Goal: Information Seeking & Learning: Learn about a topic

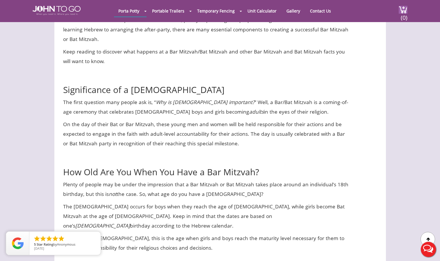
scroll to position [251, 0]
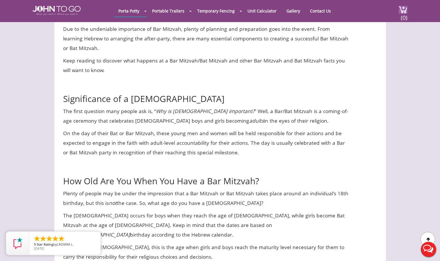
click at [14, 171] on div at bounding box center [220, 130] width 440 height 261
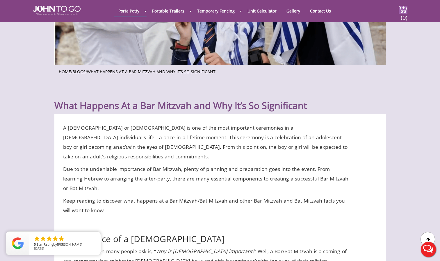
scroll to position [112, 0]
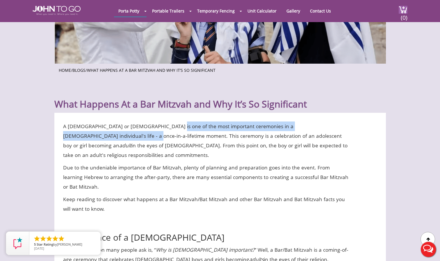
drag, startPoint x: 162, startPoint y: 126, endPoint x: 85, endPoint y: 135, distance: 78.1
click at [85, 135] on p "A [DEMOGRAPHIC_DATA] or [DEMOGRAPHIC_DATA] is one of the most important ceremon…" at bounding box center [206, 141] width 286 height 38
copy p "most important ceremonies in a [DEMOGRAPHIC_DATA] individual's life - a once-in…"
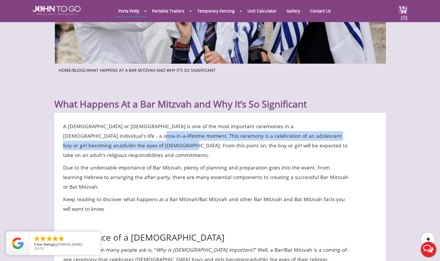
drag, startPoint x: 86, startPoint y: 135, endPoint x: 322, endPoint y: 138, distance: 235.2
click at [322, 138] on p "A [DEMOGRAPHIC_DATA] or [DEMOGRAPHIC_DATA] is one of the most important ceremon…" at bounding box center [206, 141] width 286 height 38
copy p "This ceremony is a celebration of an adolescent boy or girl becoming an adult i…"
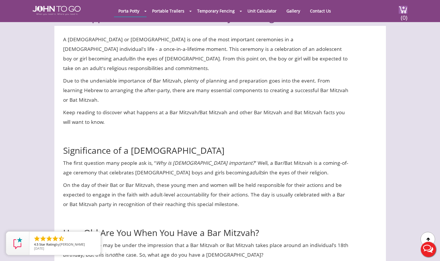
scroll to position [199, 0]
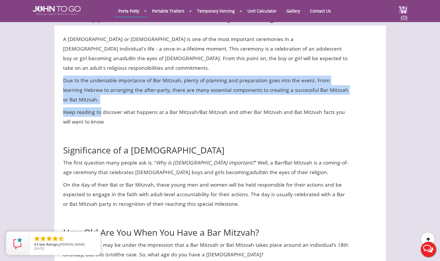
drag, startPoint x: 63, startPoint y: 69, endPoint x: 101, endPoint y: 95, distance: 46.1
drag, startPoint x: 101, startPoint y: 95, endPoint x: 47, endPoint y: 71, distance: 59.2
drag, startPoint x: 62, startPoint y: 70, endPoint x: 115, endPoint y: 87, distance: 55.3
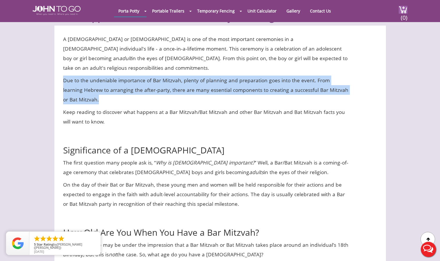
copy p "Due to the undeniable importance of Bar Mitzvah, plenty of planning and prepara…"
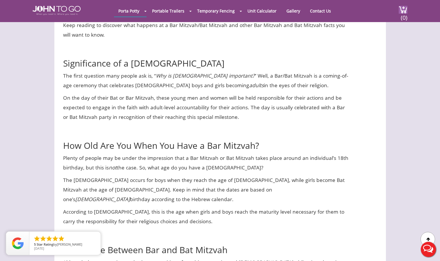
scroll to position [286, 0]
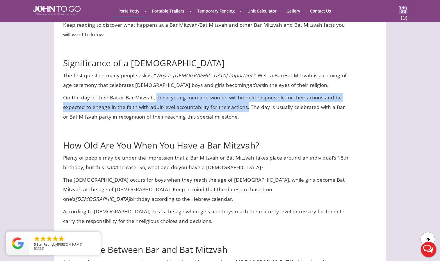
drag, startPoint x: 155, startPoint y: 87, endPoint x: 247, endPoint y: 100, distance: 93.0
click at [247, 100] on p "On the day of their Bat or Bar Mitzvah, these young men and women will be held …" at bounding box center [206, 107] width 286 height 29
copy p "these young men and women will be held responsible for their actions and be exp…"
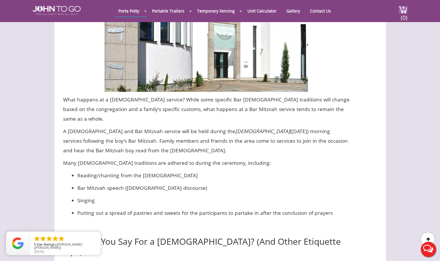
scroll to position [791, 0]
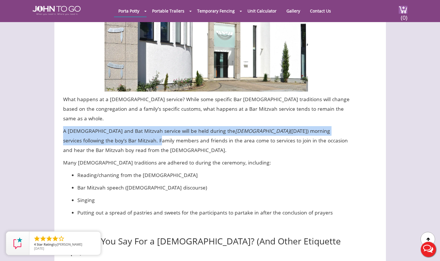
drag, startPoint x: 62, startPoint y: 81, endPoint x: 83, endPoint y: 94, distance: 24.8
copy p "A Bar Mitzvah and Bat Mitzvah service will be held during the Shabbat ([DATE]) …"
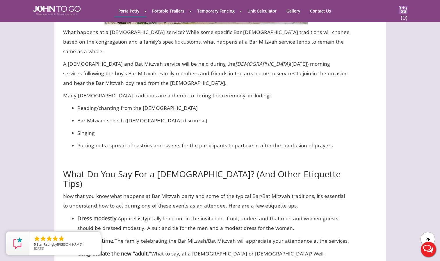
scroll to position [862, 0]
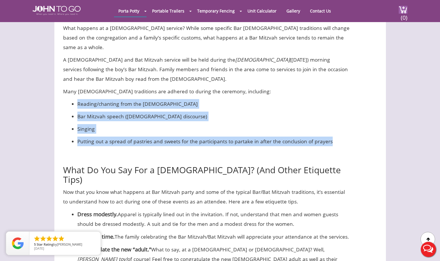
drag, startPoint x: 78, startPoint y: 55, endPoint x: 336, endPoint y: 94, distance: 261.0
click at [336, 99] on ul "Reading/chanting from the [DEMOGRAPHIC_DATA] Bar Mitzvah speech ([DEMOGRAPHIC_D…" at bounding box center [213, 122] width 272 height 47
copy ul "Reading/chanting from the [DEMOGRAPHIC_DATA] Bar Mitzvah speech ([DEMOGRAPHIC_D…"
click at [317, 137] on p "Putting out a spread of pastries and sweets for the participants to partake in …" at bounding box center [213, 142] width 272 height 10
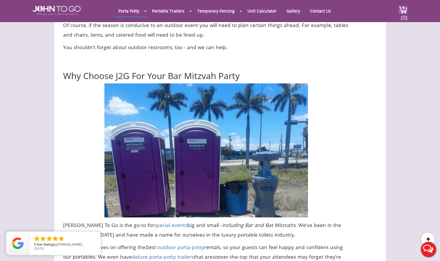
scroll to position [1484, 0]
click at [95, 237] on icon "close" at bounding box center [95, 238] width 6 height 6
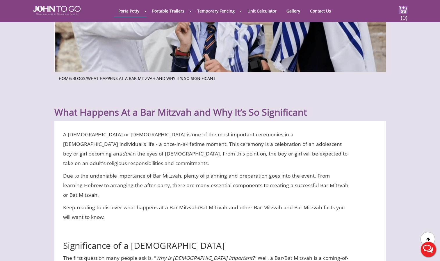
scroll to position [104, 0]
